Goal: Transaction & Acquisition: Purchase product/service

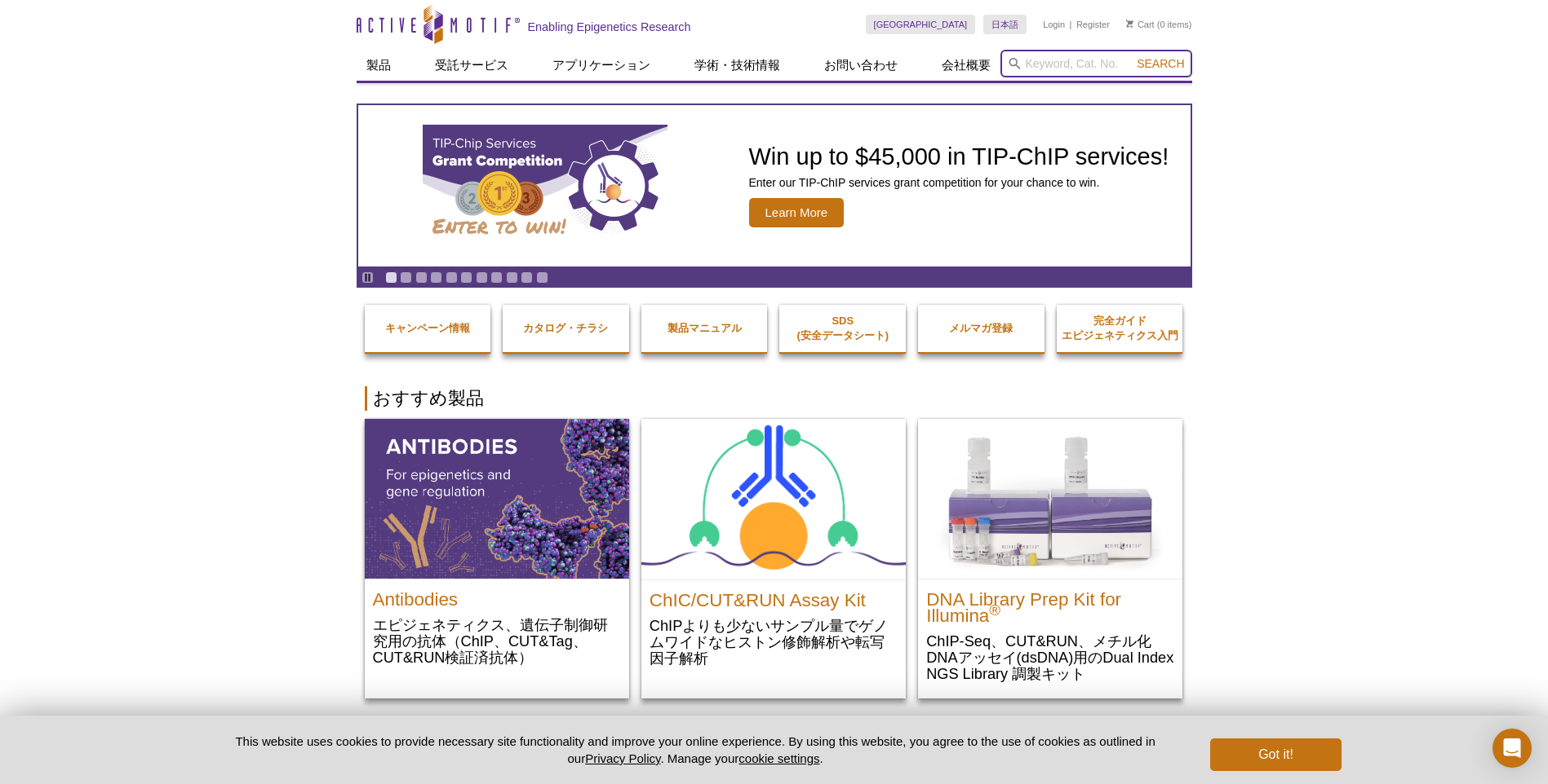
click at [1060, 64] on input "search" at bounding box center [1095, 63] width 191 height 28
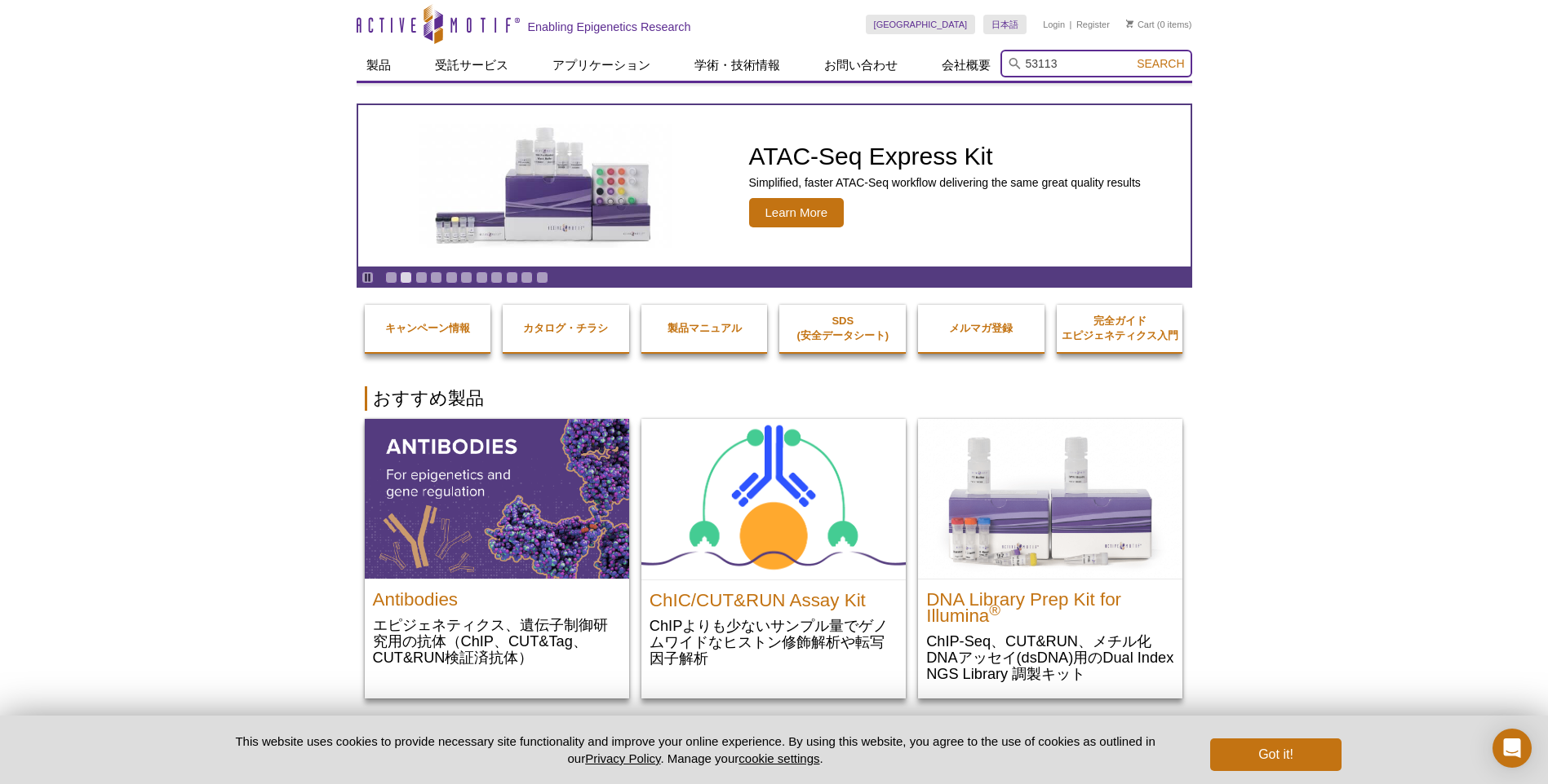
type input "53113"
click at [1132, 56] on button "Search" at bounding box center [1160, 63] width 57 height 15
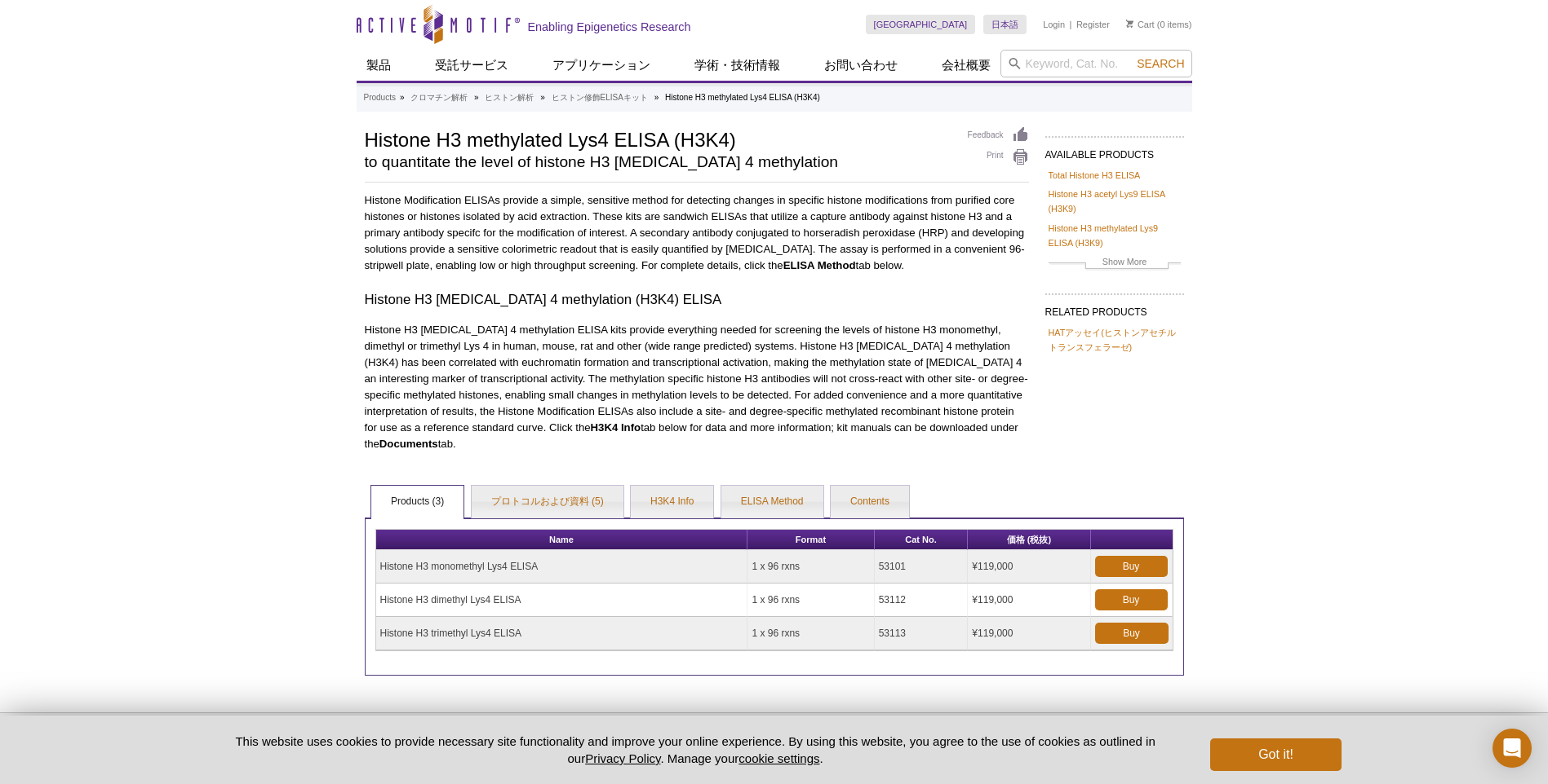
scroll to position [71, 0]
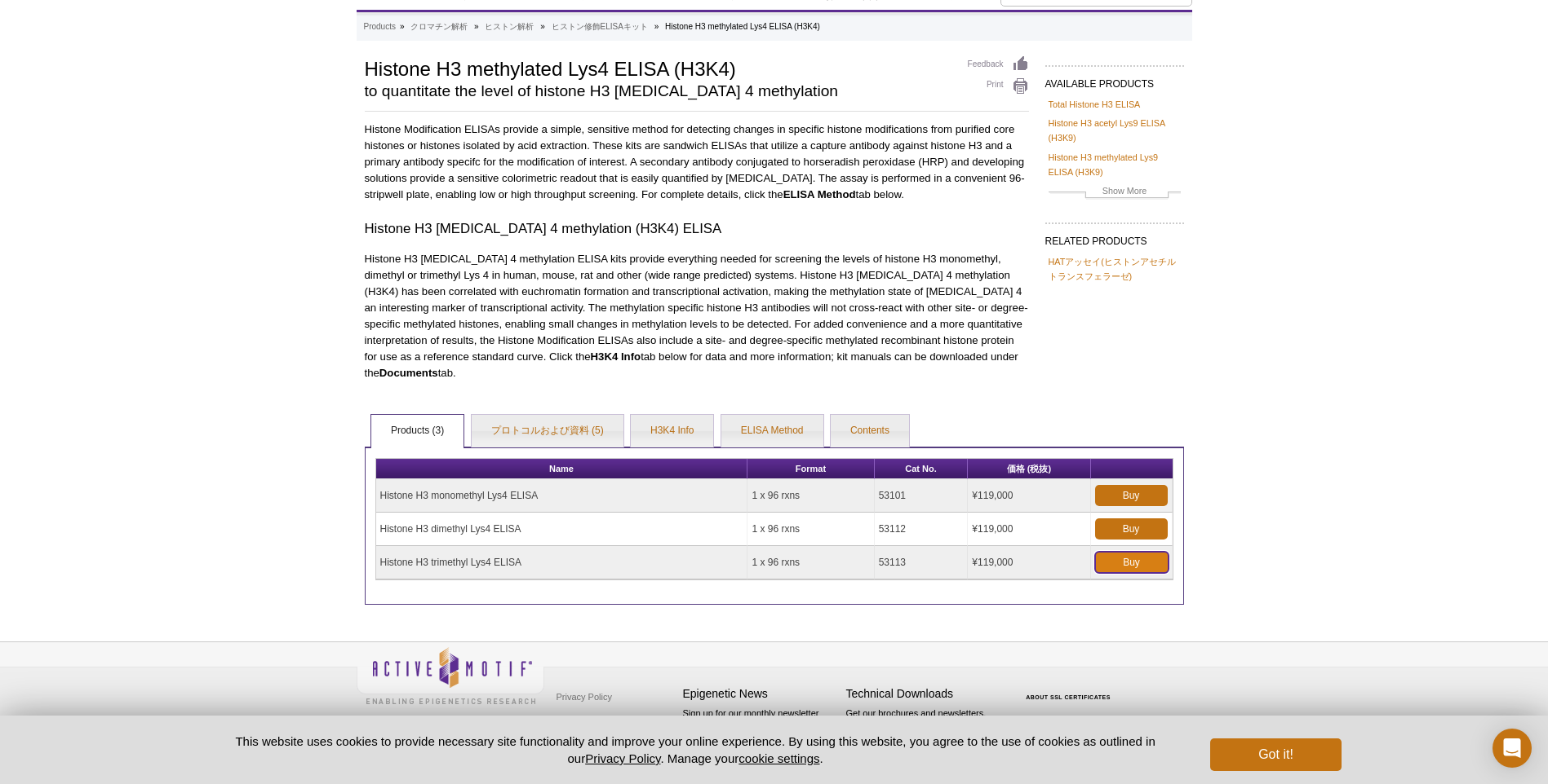
click at [1125, 566] on link "Buy" at bounding box center [1131, 562] width 73 height 21
